Goal: Task Accomplishment & Management: Manage account settings

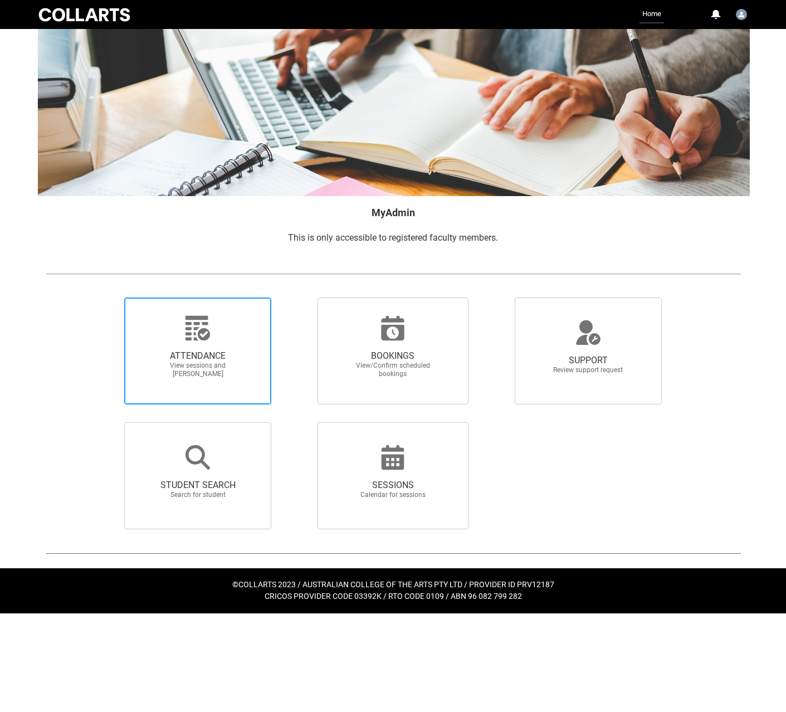
click at [220, 332] on div at bounding box center [197, 328] width 107 height 27
click at [106, 297] on input "ATTENDANCE View sessions and [PERSON_NAME]" at bounding box center [105, 297] width 1 height 1
radio input "true"
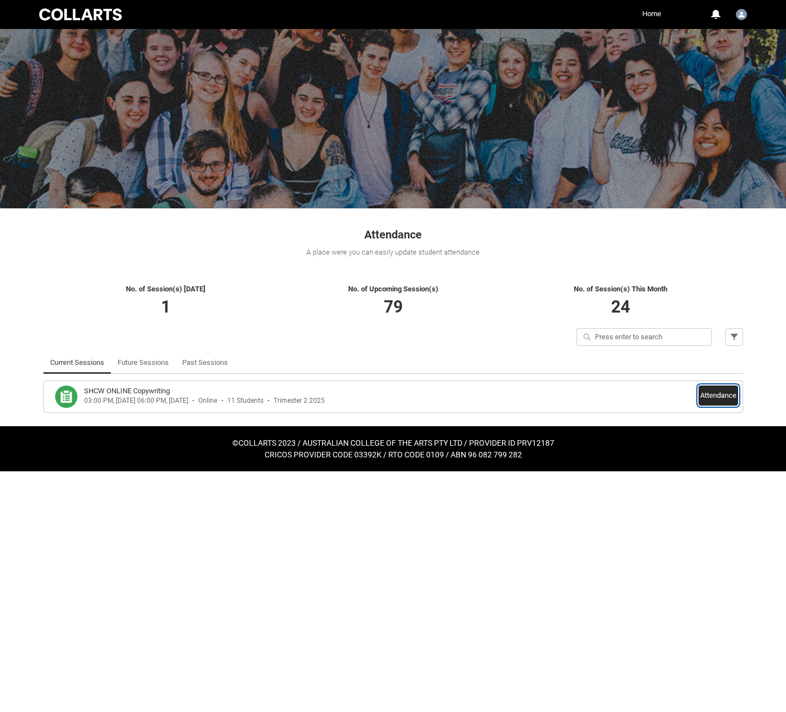
click at [718, 400] on button "Attendance" at bounding box center [718, 395] width 40 height 20
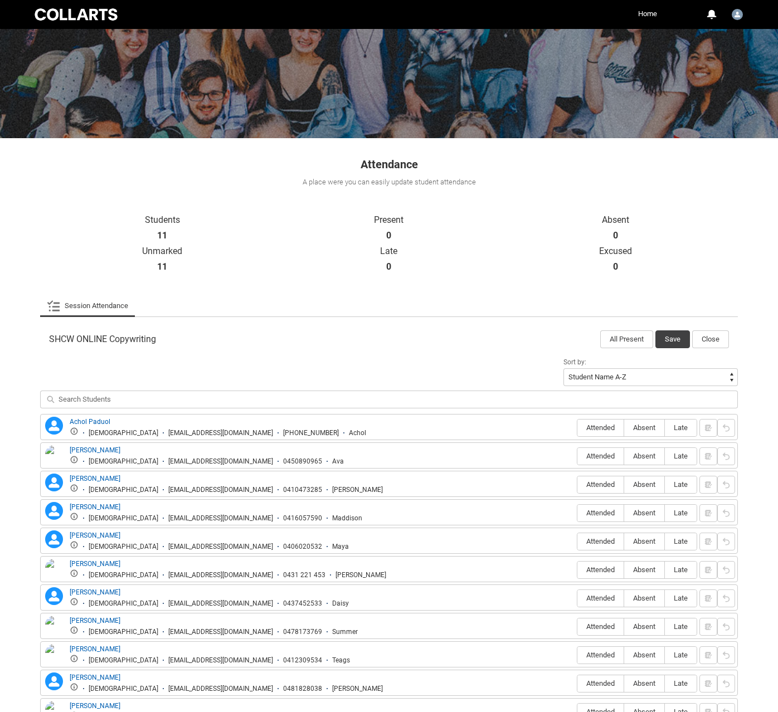
scroll to position [149, 0]
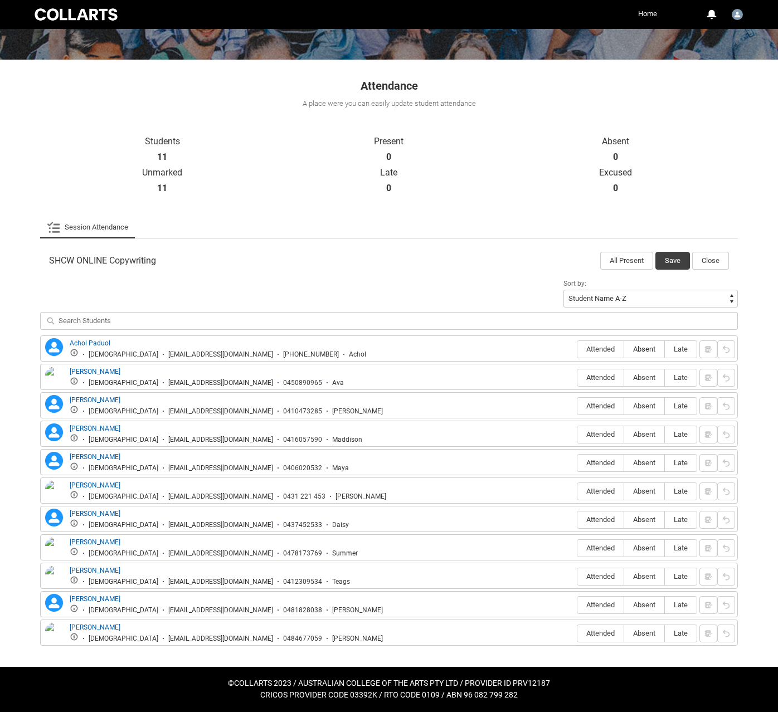
click at [647, 346] on span "Absent" at bounding box center [644, 349] width 40 height 8
click at [624, 349] on input "Absent" at bounding box center [623, 349] width 1 height 1
type lightning-radio-group "Absent"
radio input "true"
click at [642, 379] on span "Absent" at bounding box center [644, 377] width 40 height 8
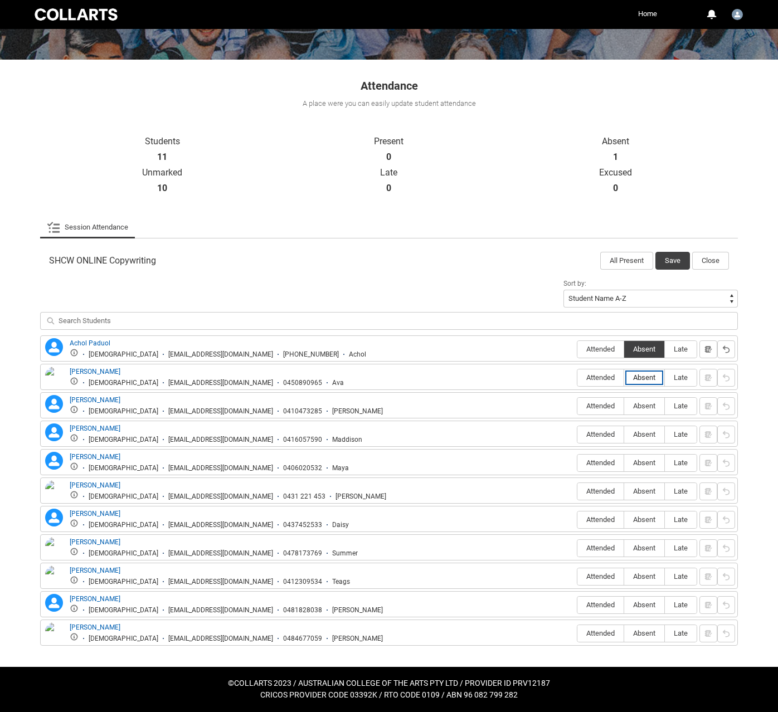
click at [624, 378] on input "Absent" at bounding box center [623, 377] width 1 height 1
type lightning-radio-group "Absent"
radio input "true"
click at [642, 408] on span "Absent" at bounding box center [644, 406] width 40 height 8
click at [624, 406] on input "Absent" at bounding box center [623, 405] width 1 height 1
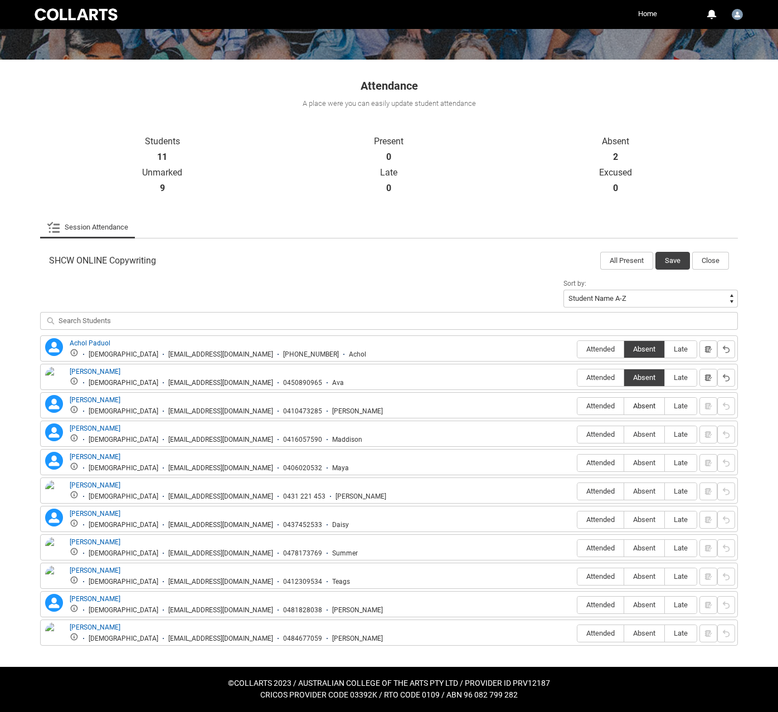
type lightning-radio-group "Absent"
radio input "true"
click at [638, 433] on span "Absent" at bounding box center [644, 434] width 40 height 8
click at [624, 434] on input "Absent" at bounding box center [623, 434] width 1 height 1
type lightning-radio-group "Absent"
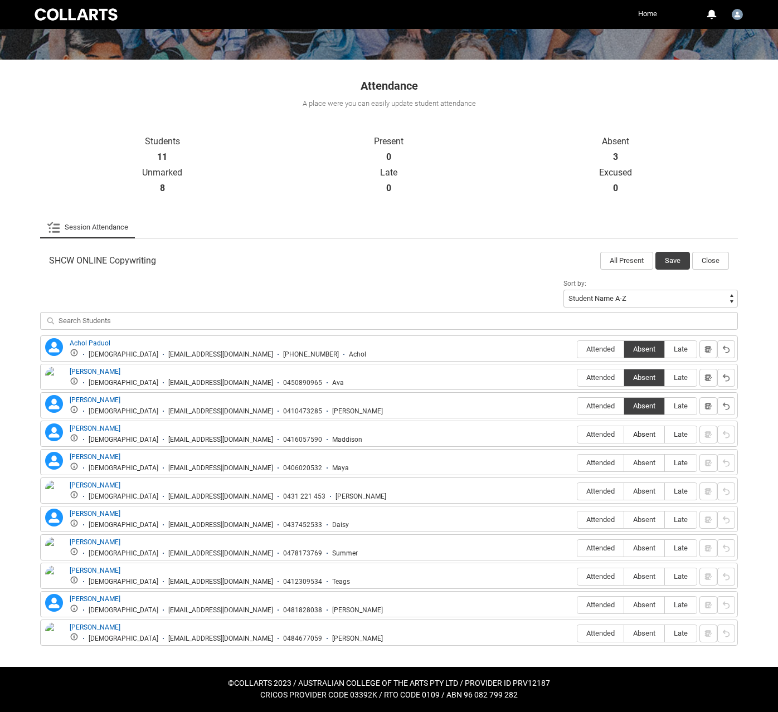
radio input "true"
click at [642, 461] on span "Absent" at bounding box center [644, 462] width 40 height 8
click at [624, 462] on input "Absent" at bounding box center [623, 462] width 1 height 1
type lightning-radio-group "Absent"
radio input "true"
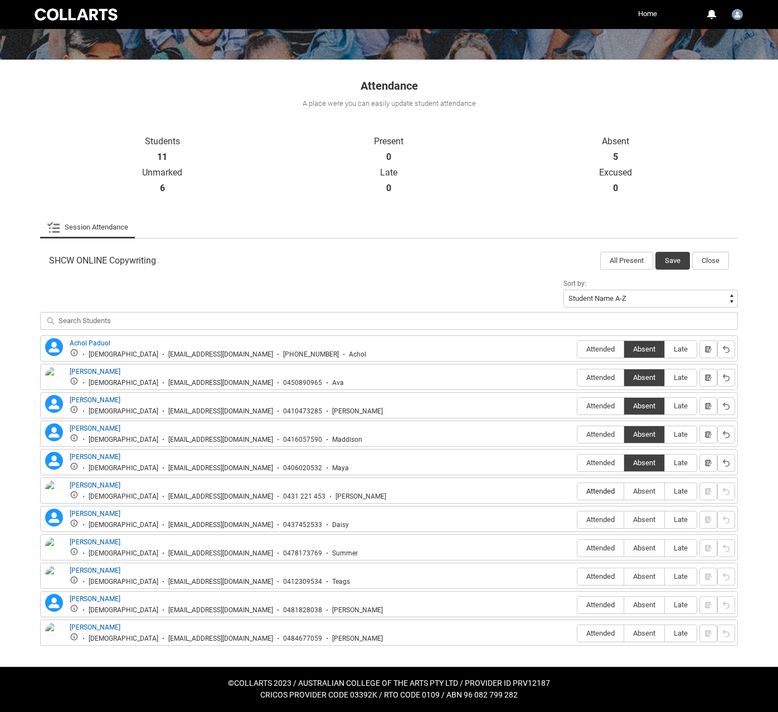
click at [598, 492] on span "Attended" at bounding box center [600, 491] width 46 height 8
click at [577, 491] on input "Attended" at bounding box center [576, 491] width 1 height 1
type lightning-radio-group "Attended"
radio input "true"
click at [647, 521] on span "Absent" at bounding box center [644, 519] width 40 height 8
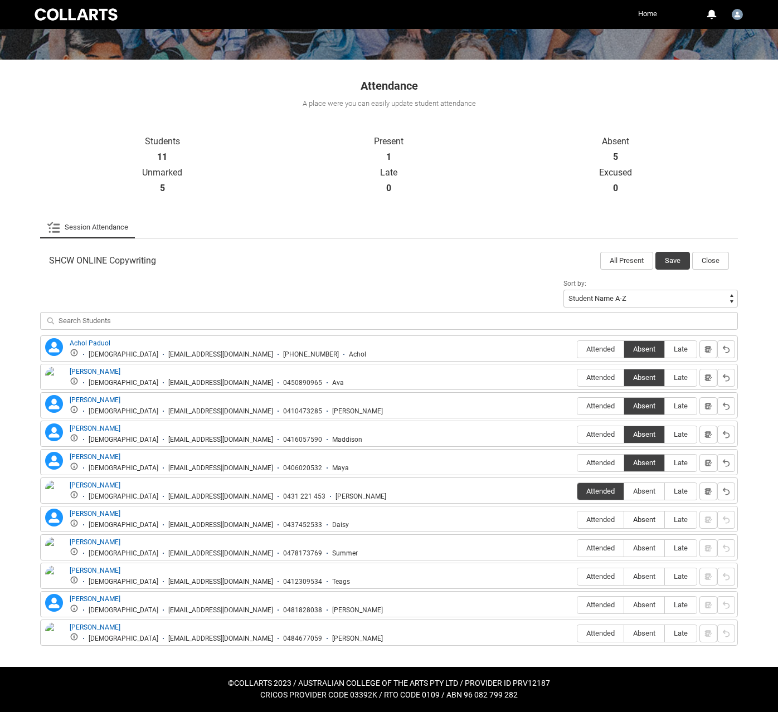
click at [624, 520] on input "Absent" at bounding box center [623, 519] width 1 height 1
type lightning-radio-group "Absent"
radio input "true"
click at [644, 550] on span "Absent" at bounding box center [644, 548] width 40 height 8
click at [624, 548] on input "Absent" at bounding box center [623, 547] width 1 height 1
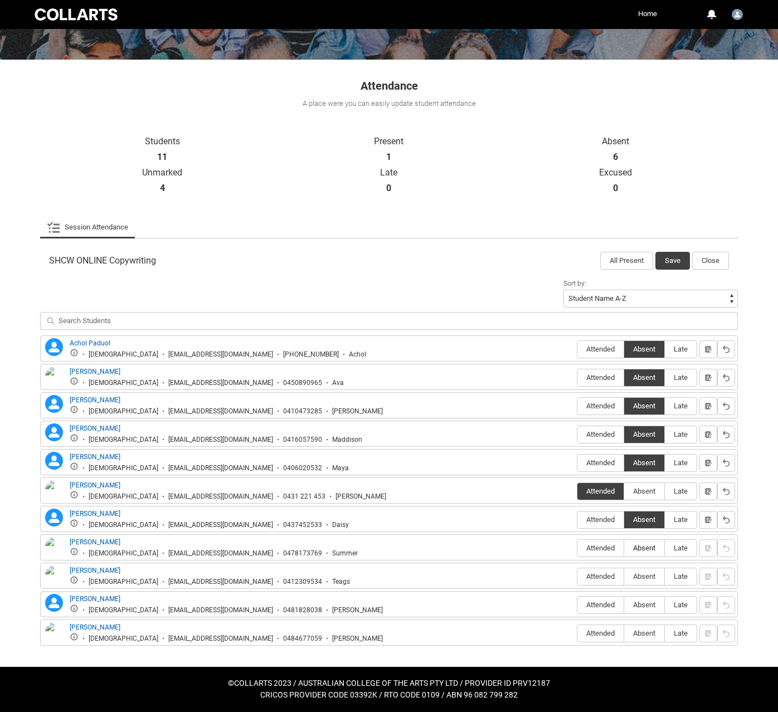
type lightning-radio-group "Absent"
radio input "true"
click at [600, 579] on span "Attended" at bounding box center [600, 576] width 46 height 8
click at [577, 576] on input "Attended" at bounding box center [576, 576] width 1 height 1
type lightning-radio-group "Attended"
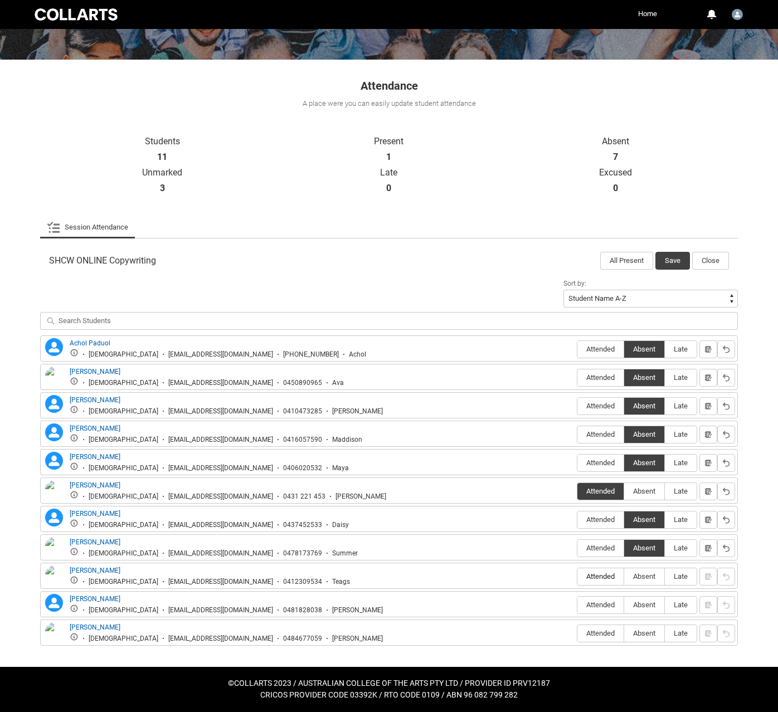
radio input "true"
click at [595, 608] on span "Attended" at bounding box center [600, 604] width 46 height 8
click at [577, 605] on input "Attended" at bounding box center [576, 604] width 1 height 1
type lightning-radio-group "Attended"
radio input "true"
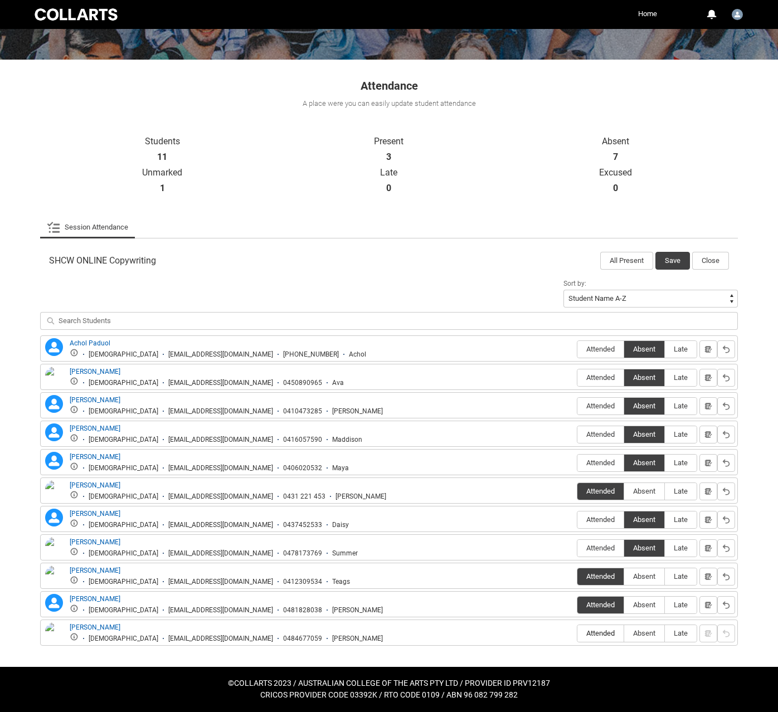
click at [604, 632] on span "Attended" at bounding box center [600, 633] width 46 height 8
click at [577, 633] on input "Attended" at bounding box center [576, 633] width 1 height 1
type lightning-radio-group "Attended"
radio input "true"
click at [668, 258] on button "Save" at bounding box center [672, 261] width 35 height 18
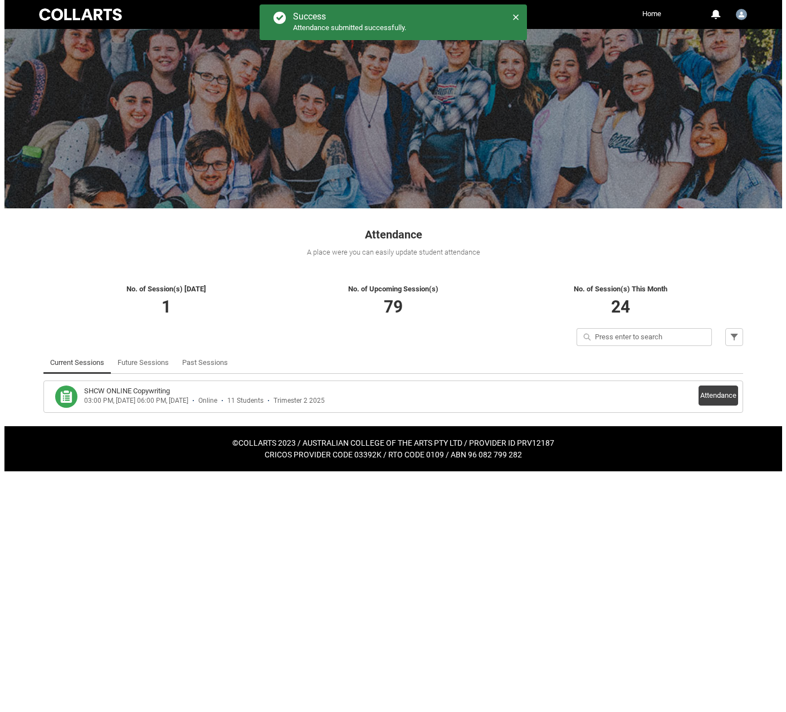
scroll to position [0, 0]
